Goal: Find specific page/section: Find specific page/section

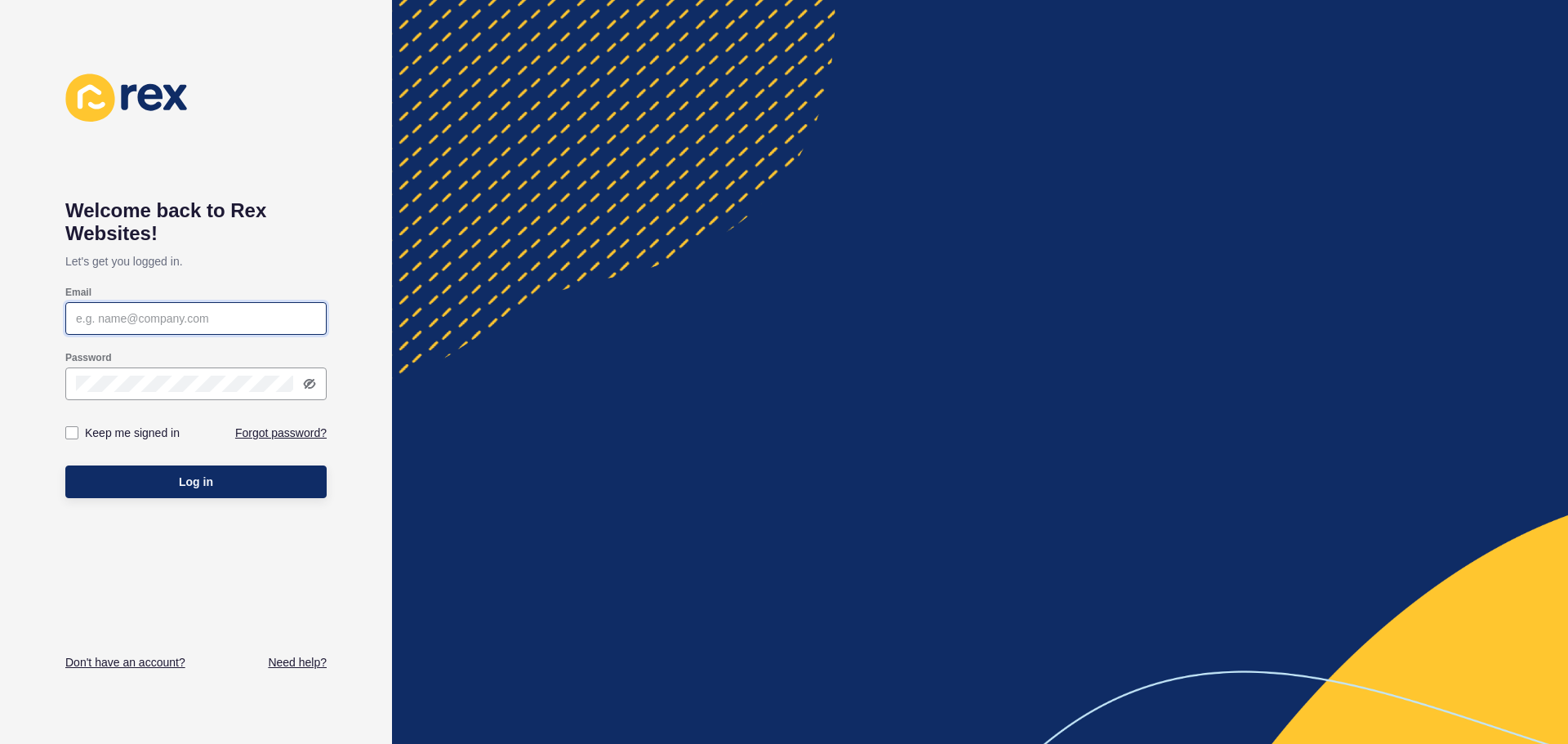
drag, startPoint x: 125, startPoint y: 315, endPoint x: 209, endPoint y: 368, distance: 99.3
click at [125, 316] on input "Email" at bounding box center [196, 319] width 241 height 17
type input "[EMAIL_ADDRESS][DOMAIN_NAME]"
click at [155, 478] on button "Log in" at bounding box center [196, 481] width 261 height 33
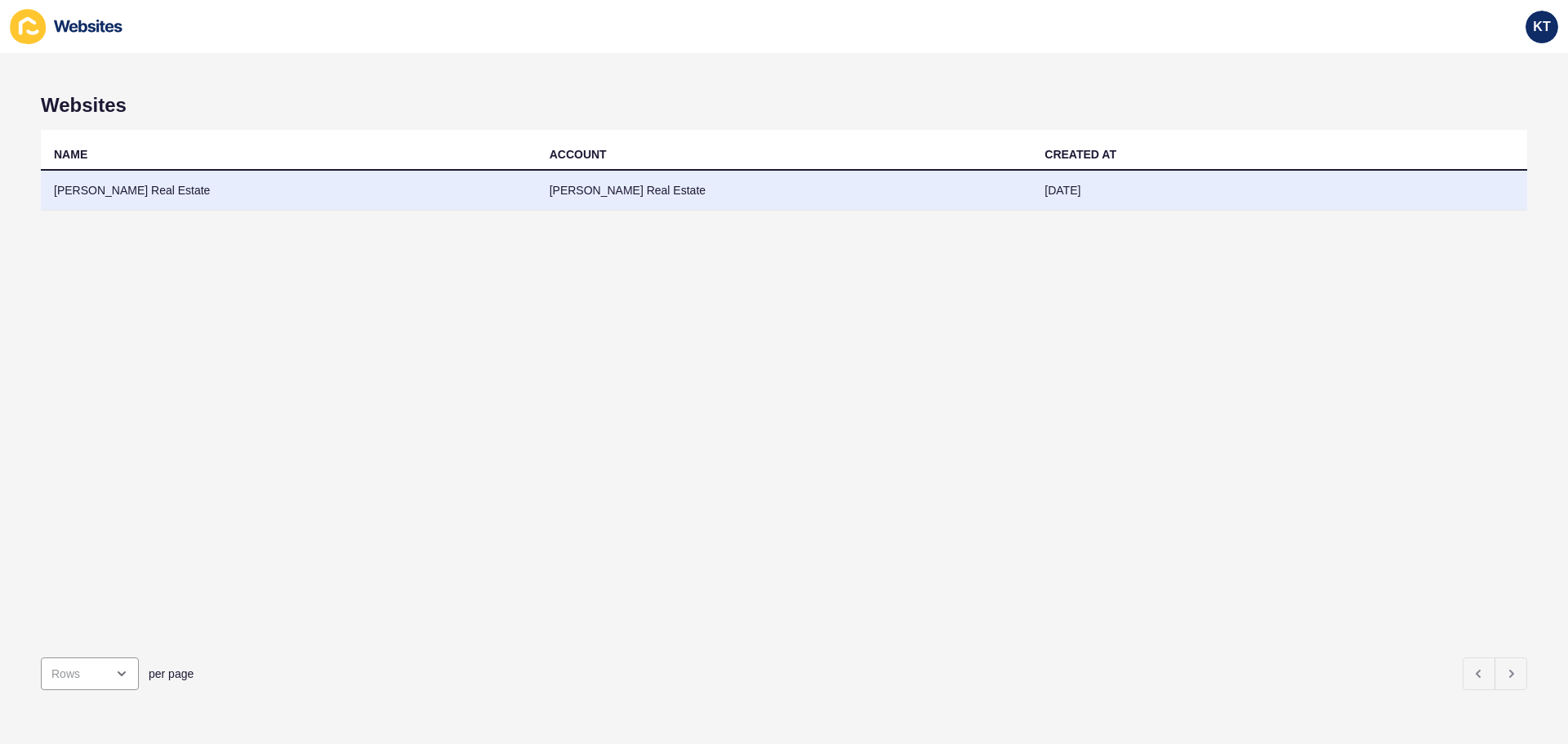
click at [124, 193] on td "[PERSON_NAME] Real Estate" at bounding box center [289, 190] width 496 height 40
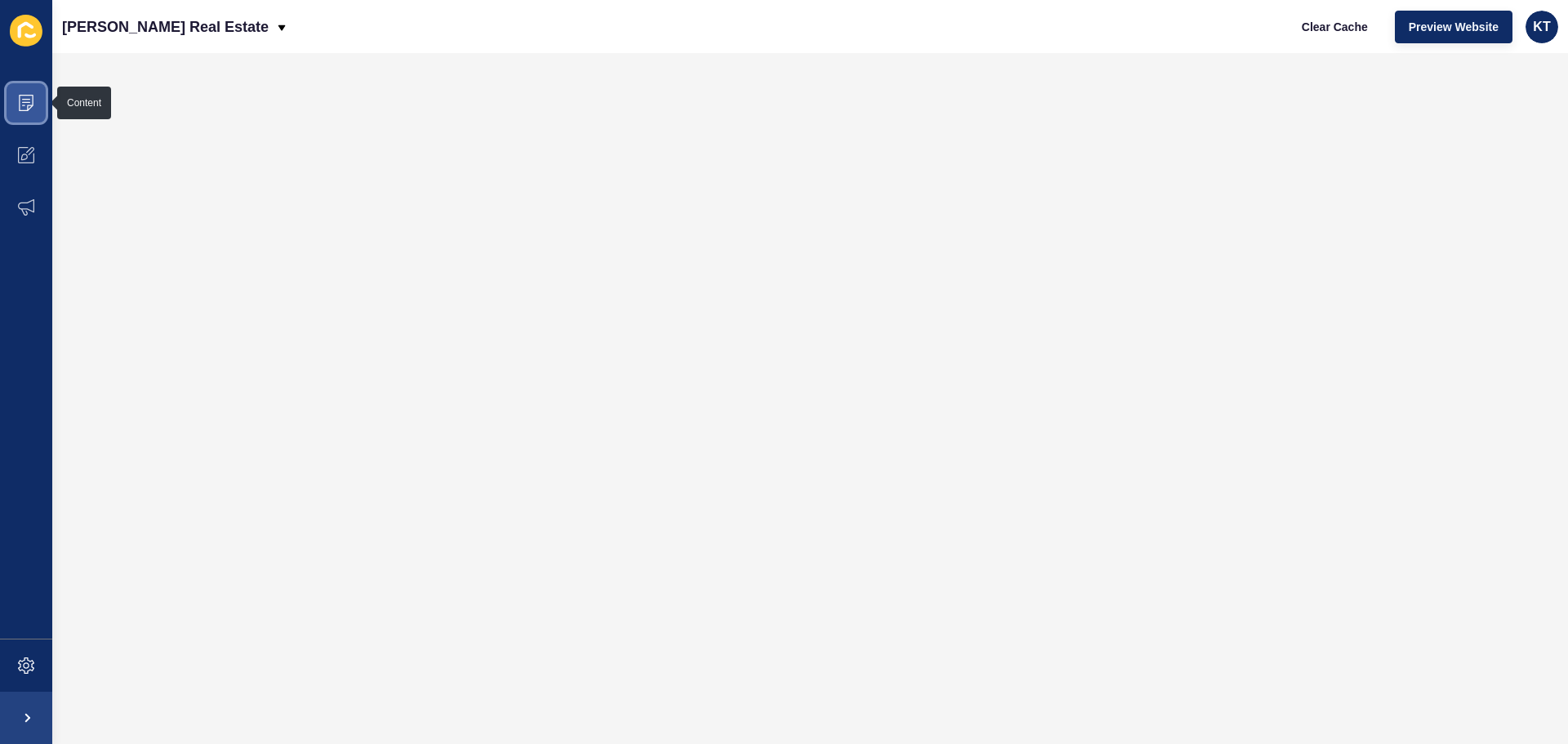
click at [23, 106] on icon at bounding box center [26, 103] width 17 height 17
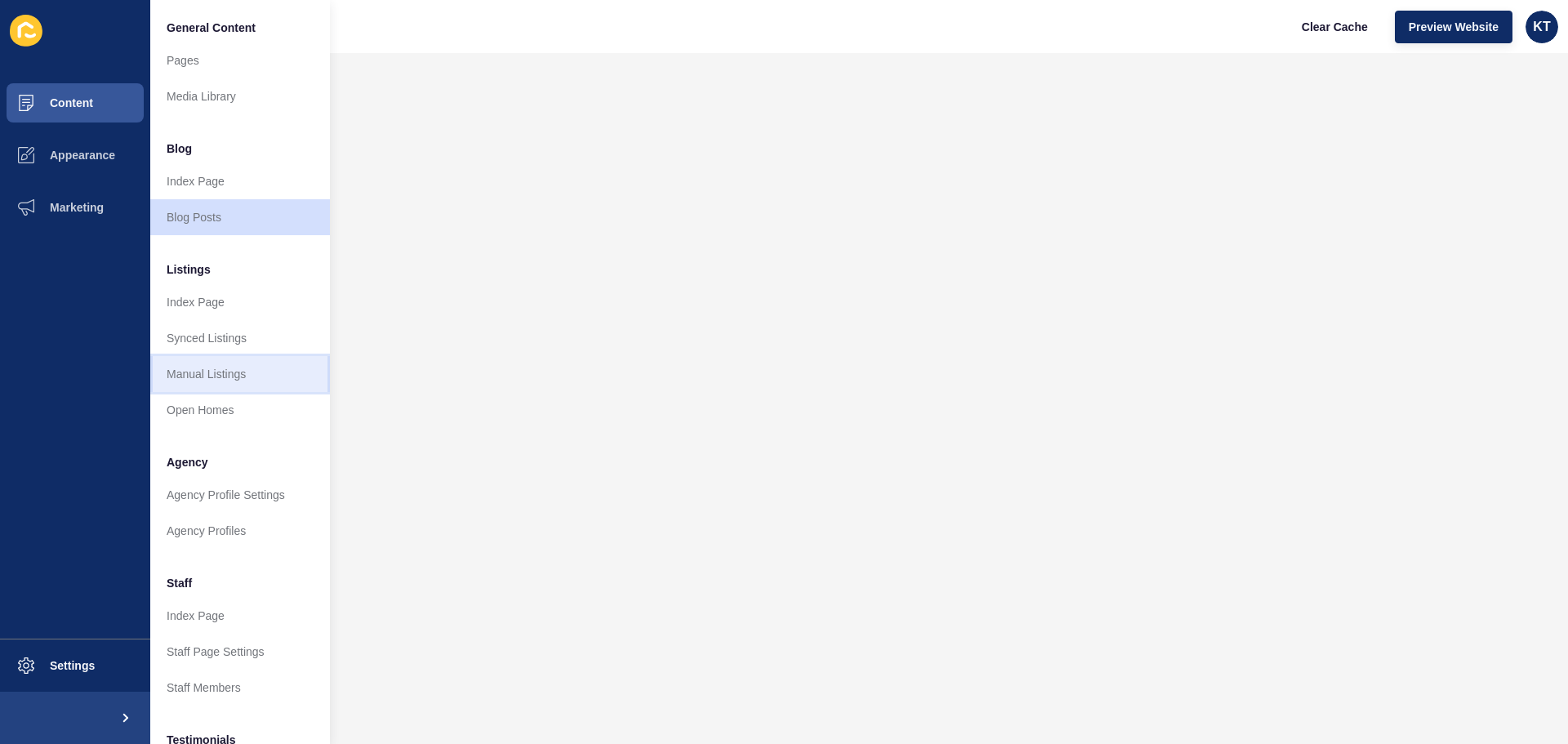
click at [196, 379] on link "Manual Listings" at bounding box center [240, 374] width 180 height 36
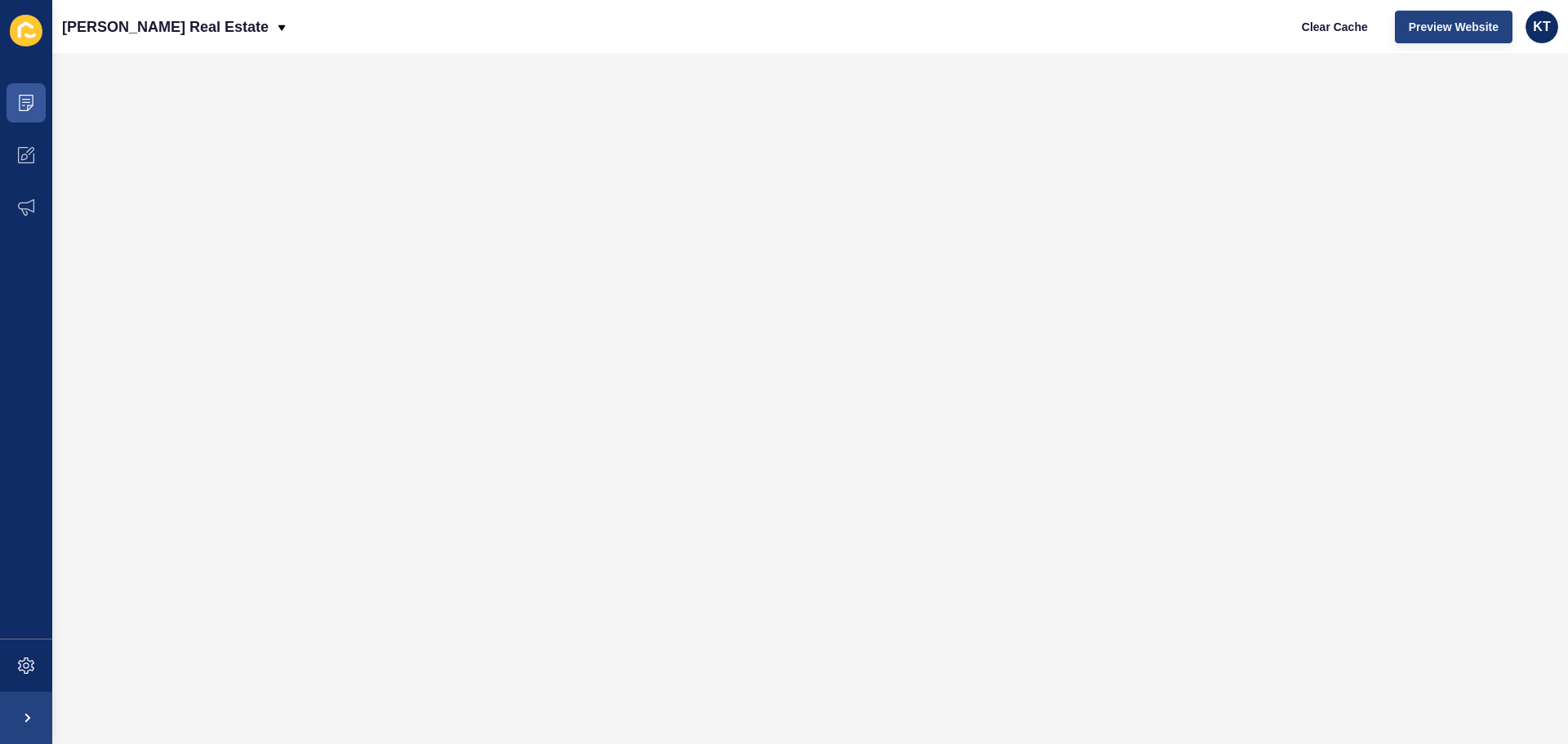
click at [1492, 11] on button "Preview Website" at bounding box center [1454, 26] width 117 height 33
click at [1480, 24] on span "Preview Website" at bounding box center [1454, 27] width 89 height 17
click at [28, 108] on icon at bounding box center [26, 103] width 15 height 17
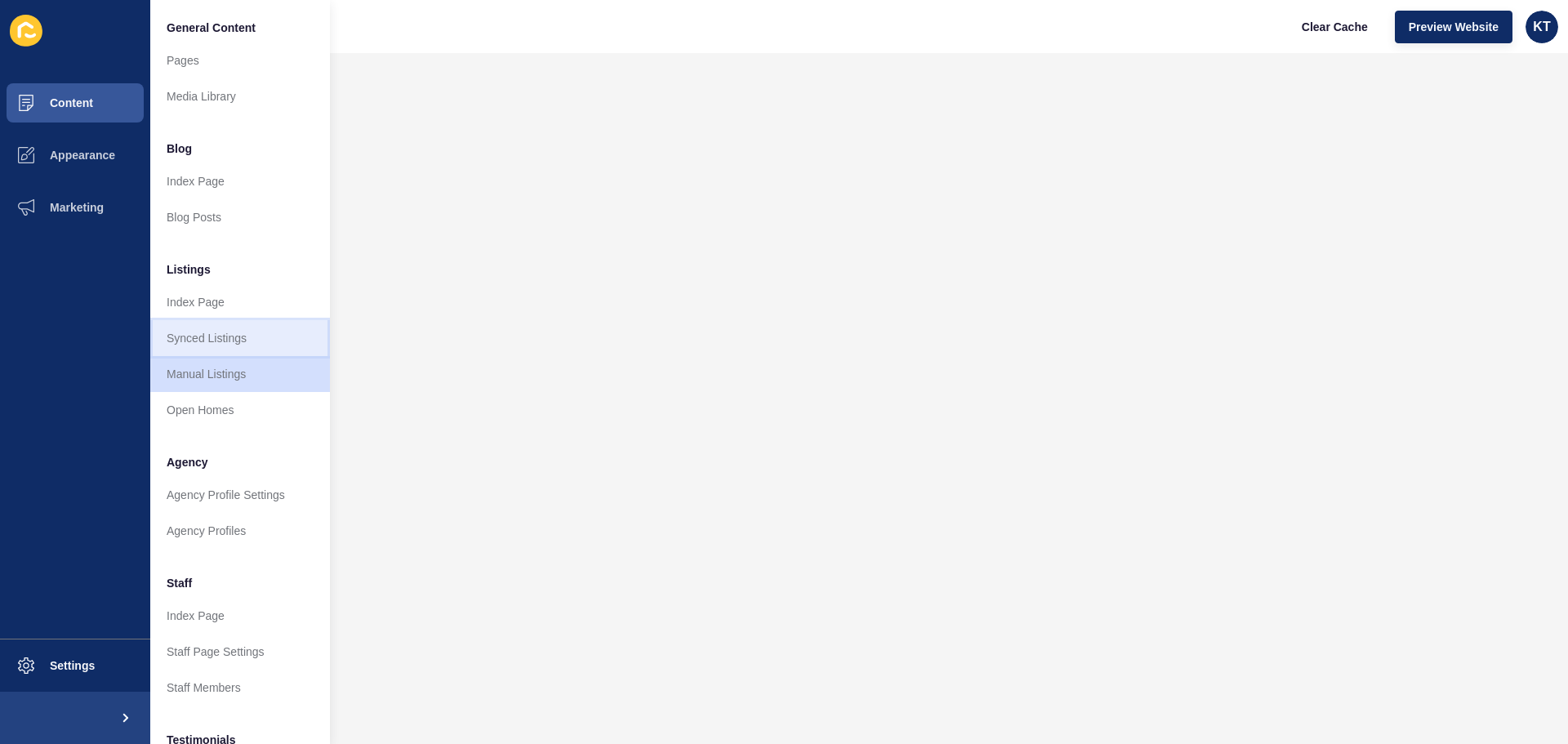
click at [201, 343] on link "Synced Listings" at bounding box center [240, 338] width 180 height 36
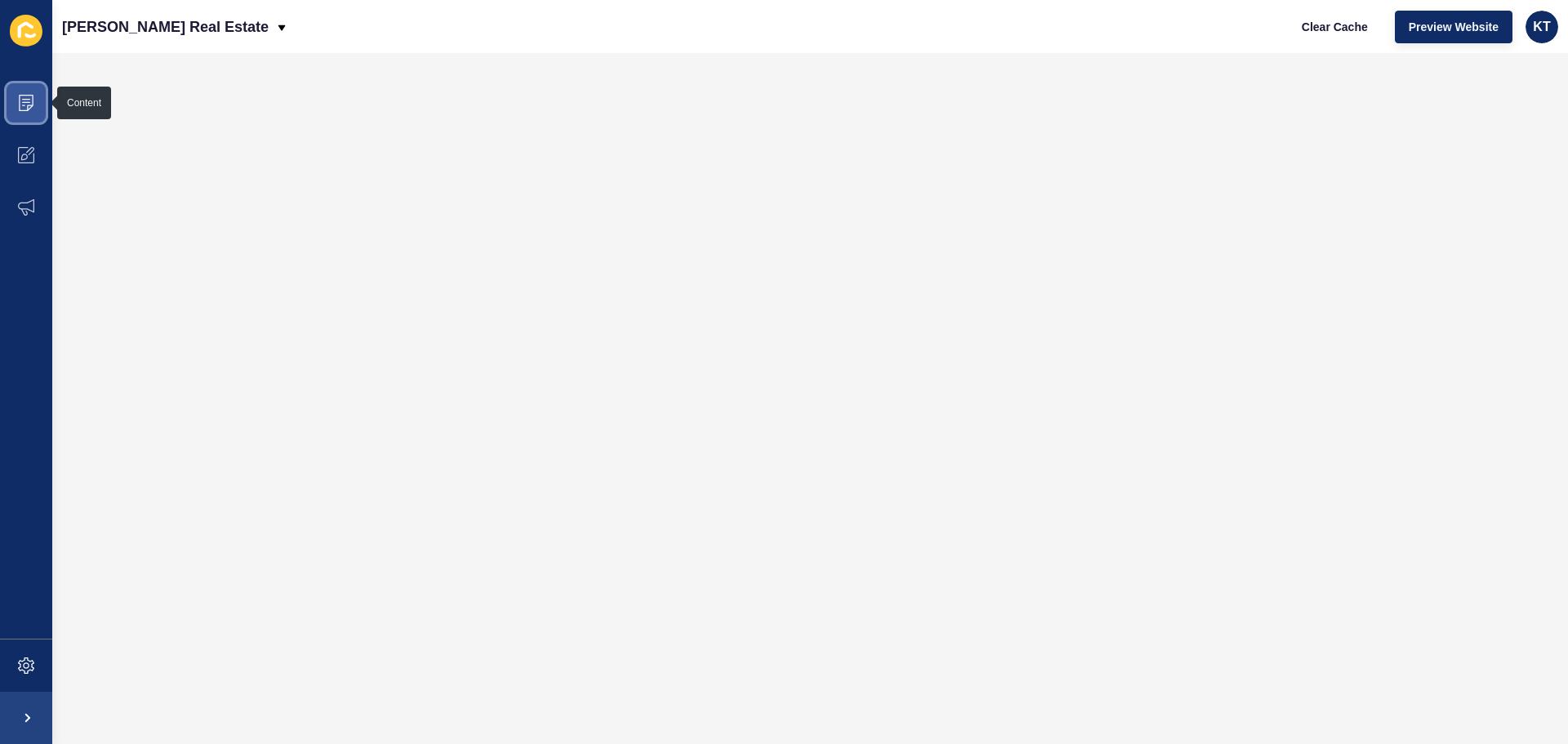
click at [21, 112] on span at bounding box center [26, 103] width 52 height 52
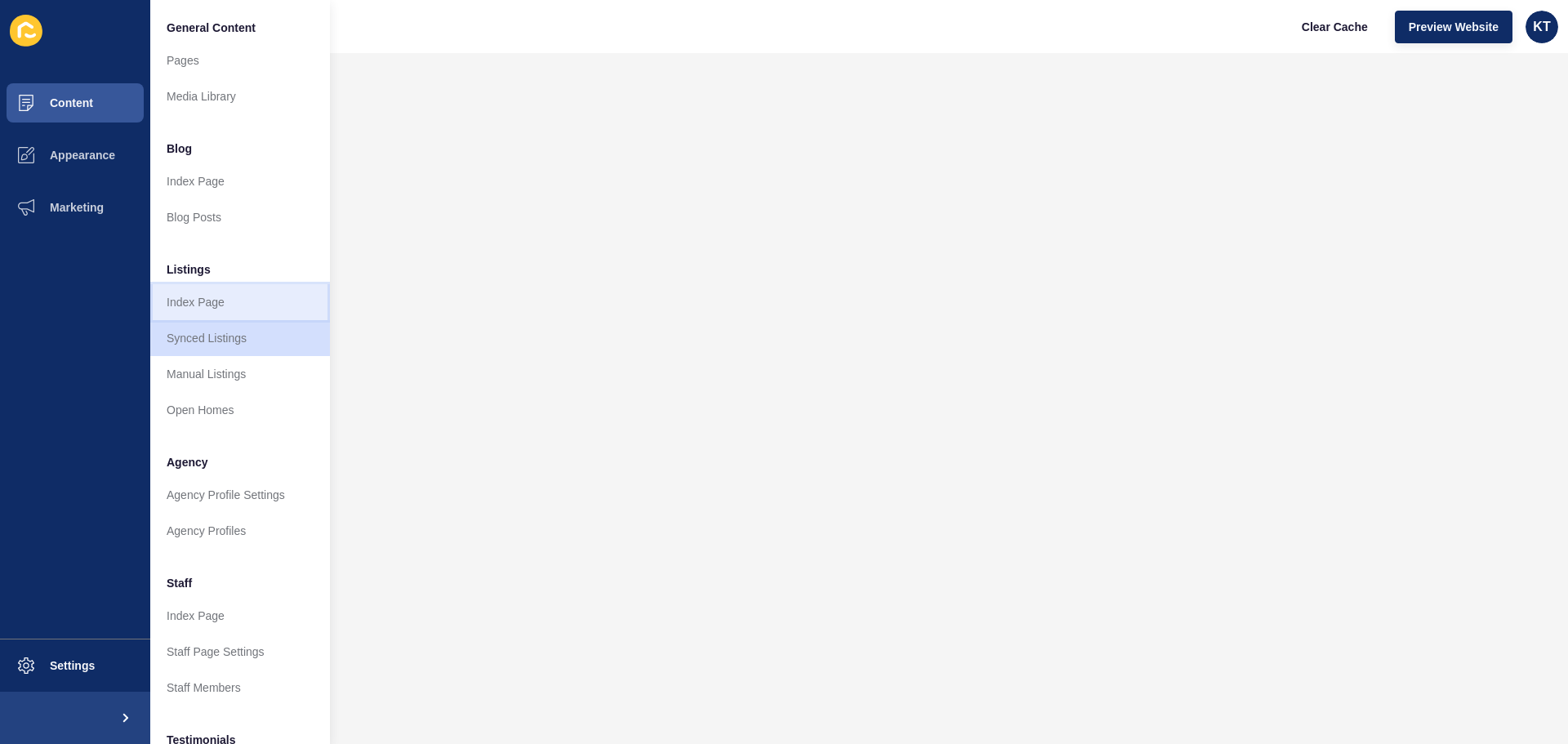
click at [175, 296] on link "Index Page" at bounding box center [240, 302] width 180 height 36
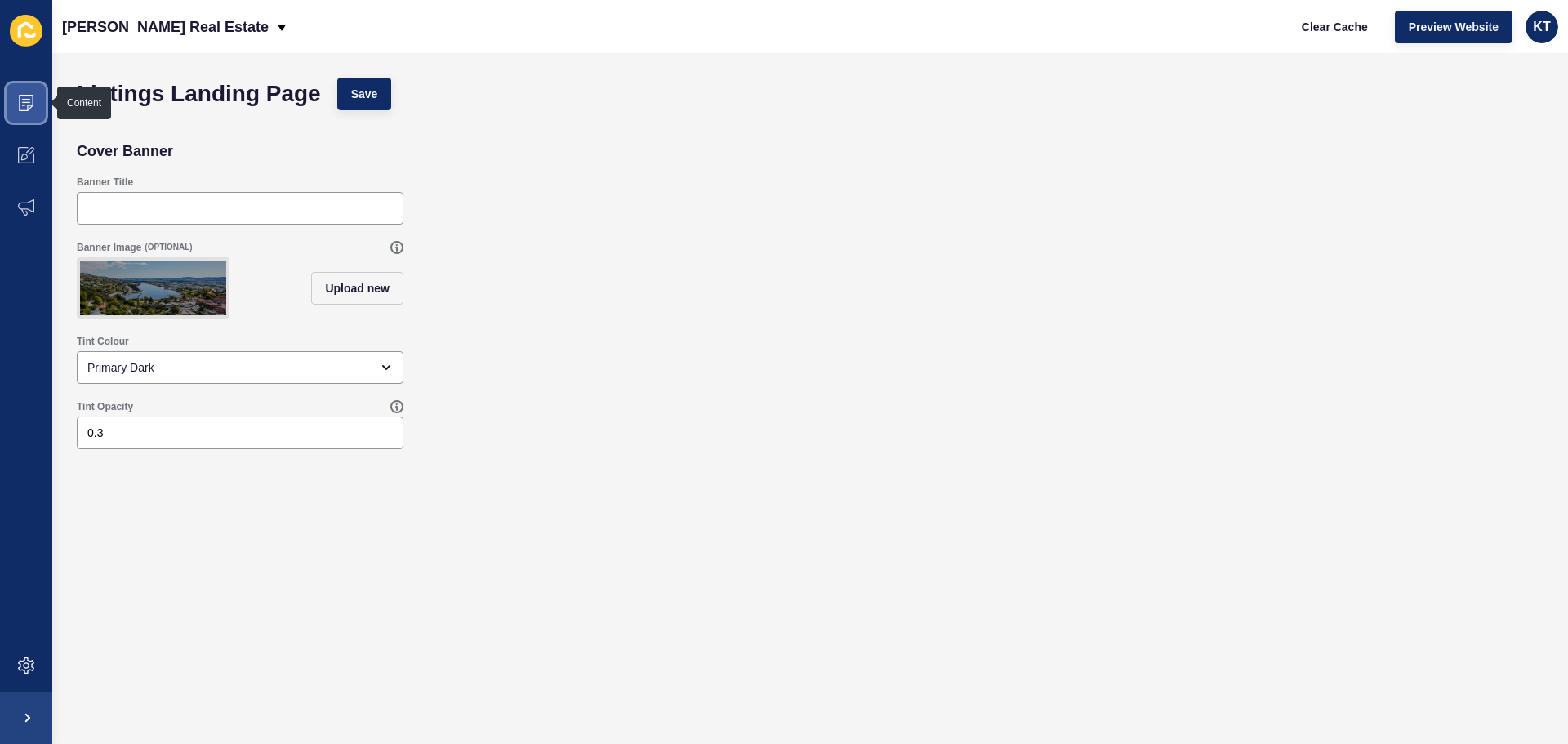
click at [34, 90] on span at bounding box center [26, 103] width 52 height 52
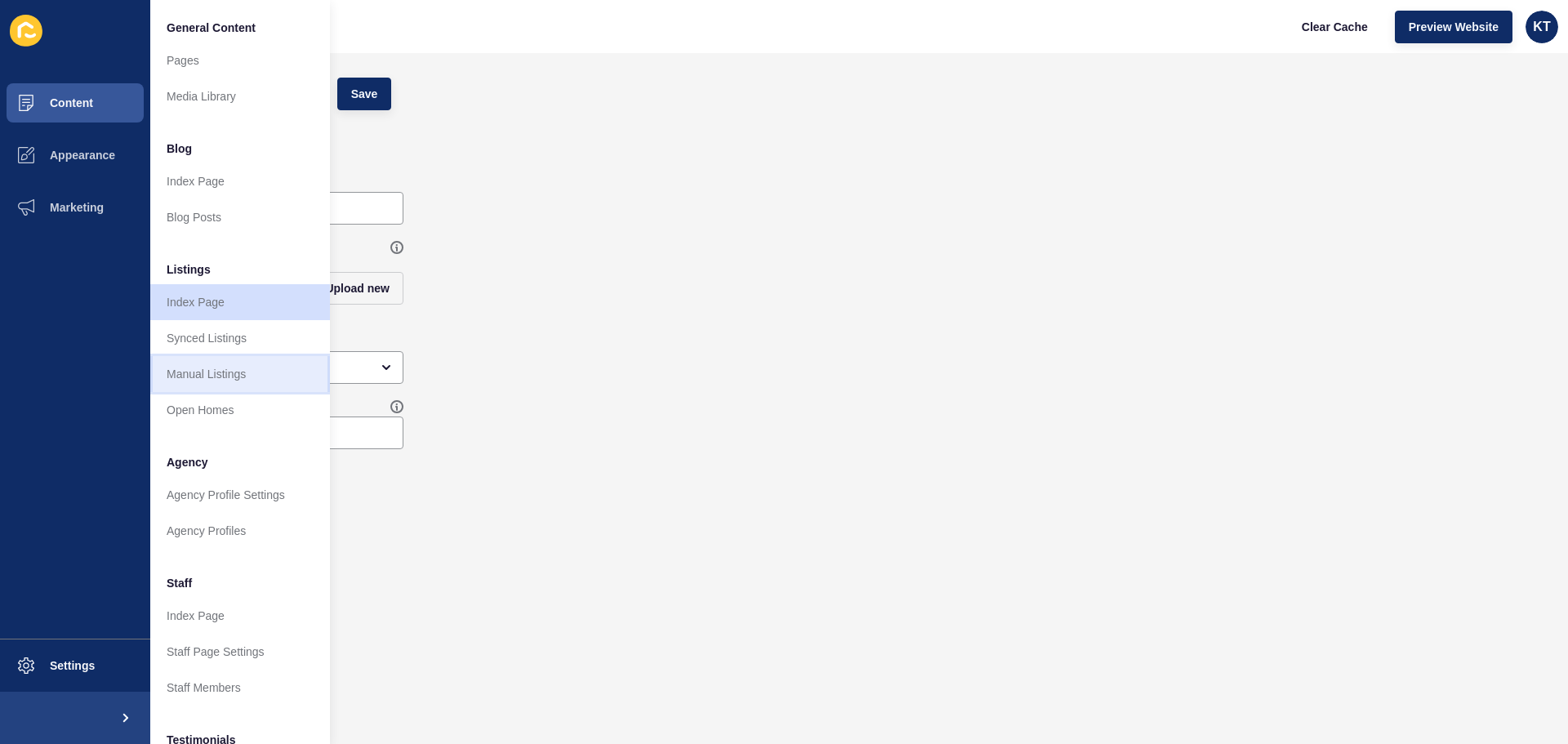
click at [182, 379] on link "Manual Listings" at bounding box center [240, 374] width 180 height 36
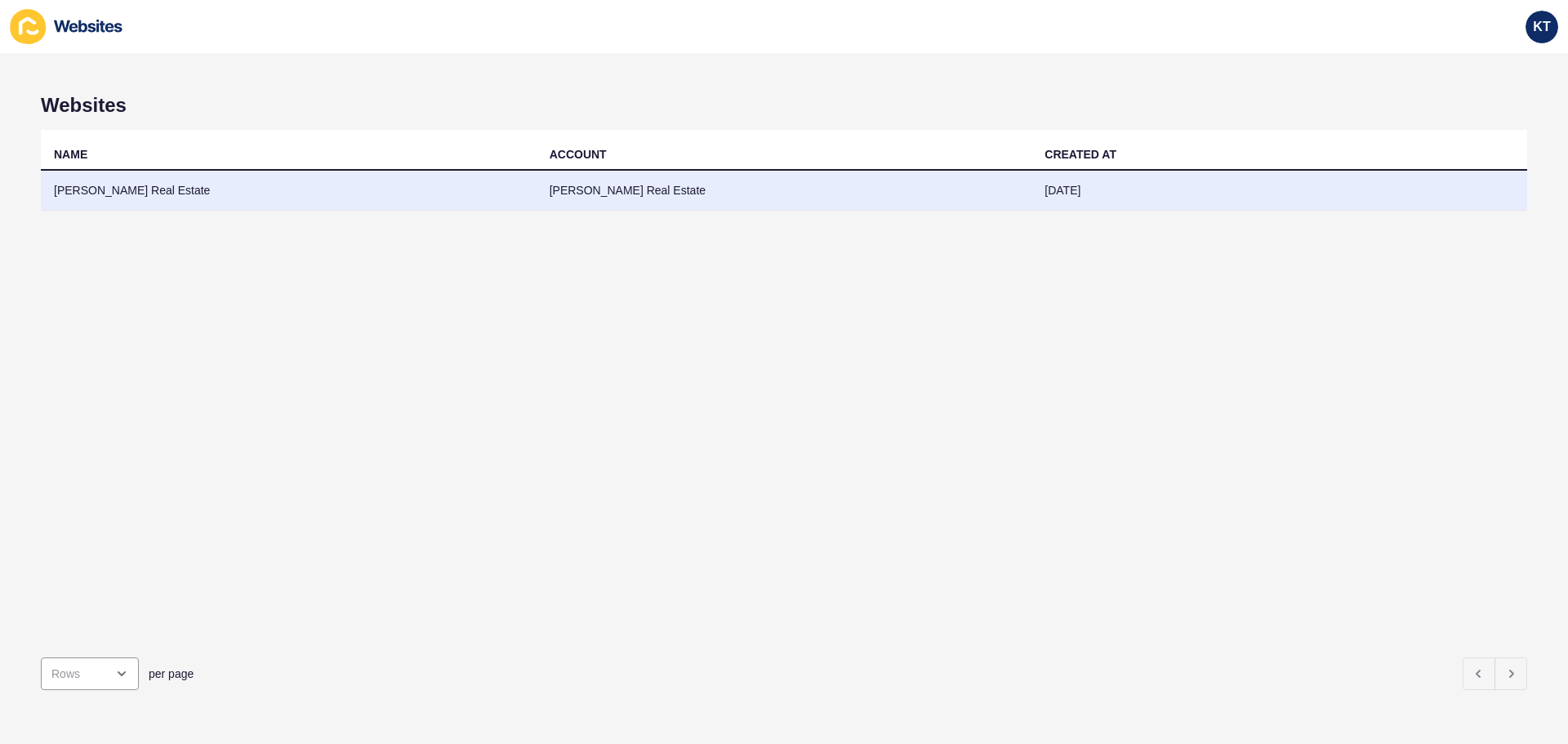
click at [611, 181] on td "[PERSON_NAME] Real Estate" at bounding box center [785, 190] width 496 height 40
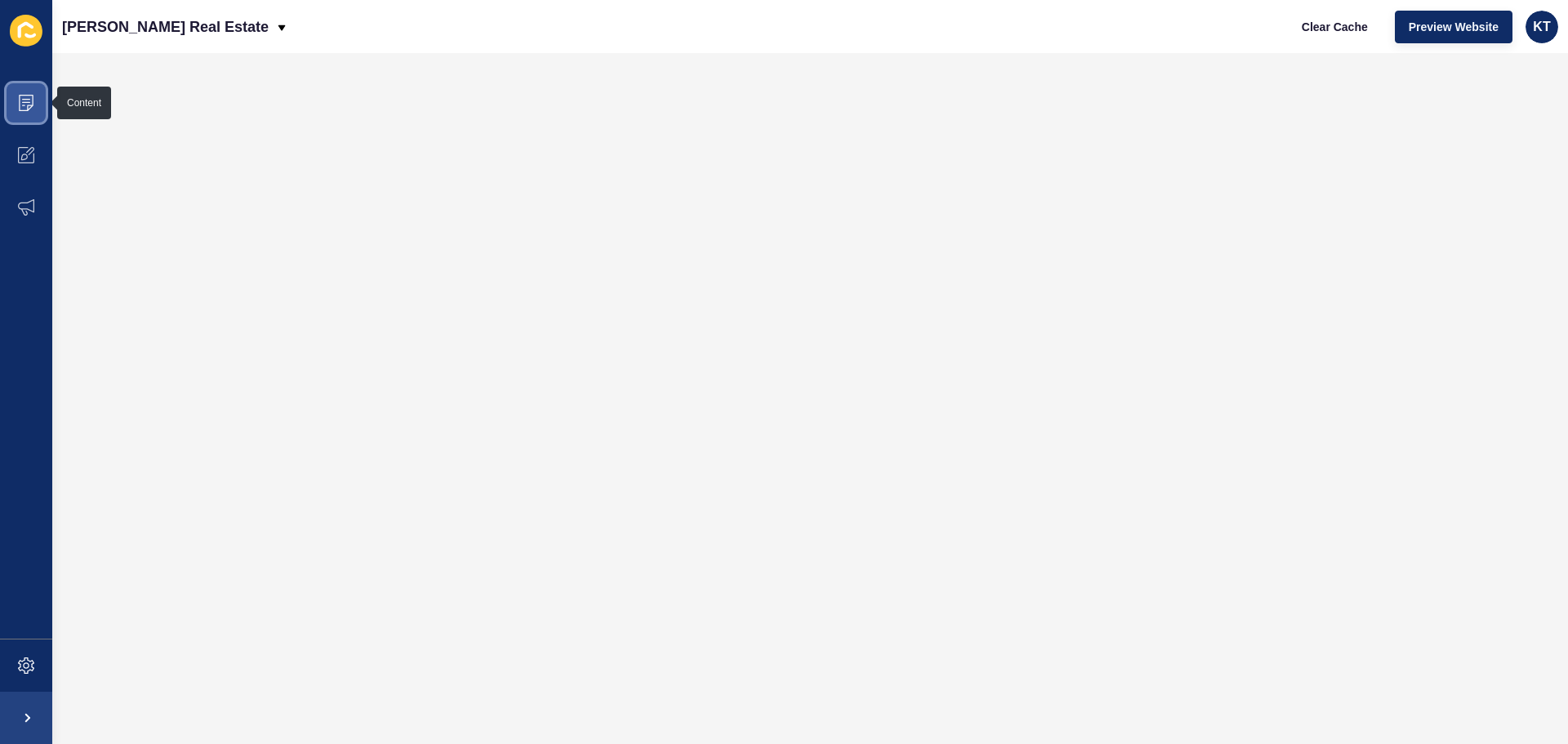
click at [29, 102] on icon at bounding box center [26, 103] width 17 height 17
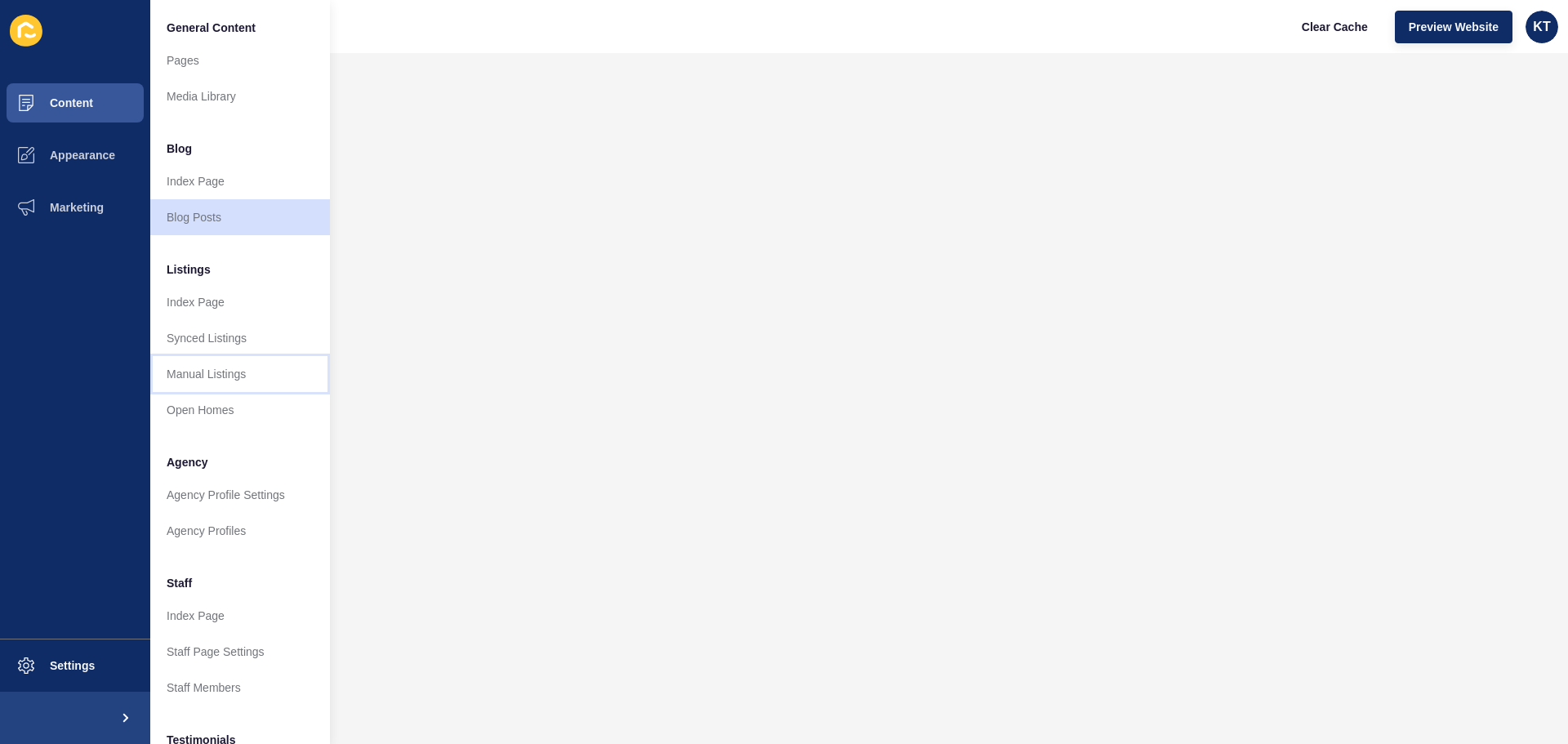
click at [223, 377] on link "Manual Listings" at bounding box center [240, 374] width 180 height 36
